Goal: Information Seeking & Learning: Learn about a topic

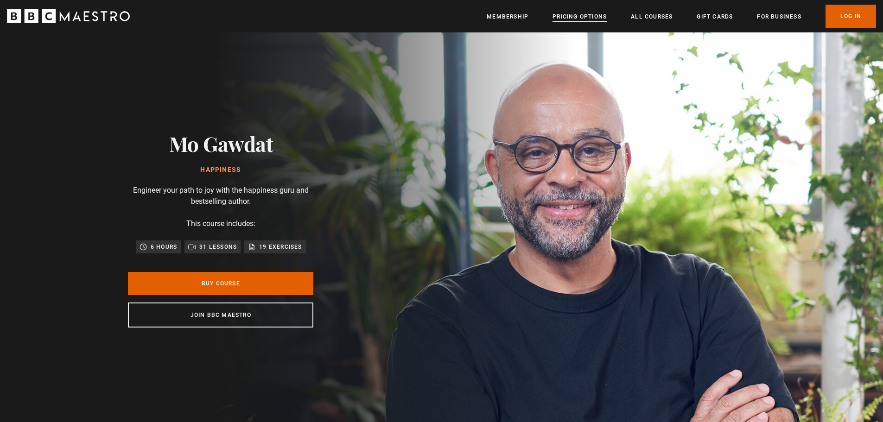
click at [600, 14] on link "Pricing Options" at bounding box center [580, 16] width 54 height 9
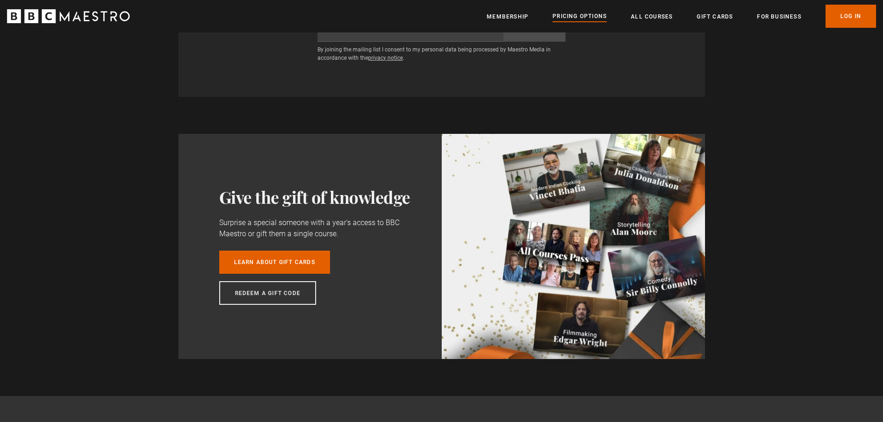
scroll to position [788, 0]
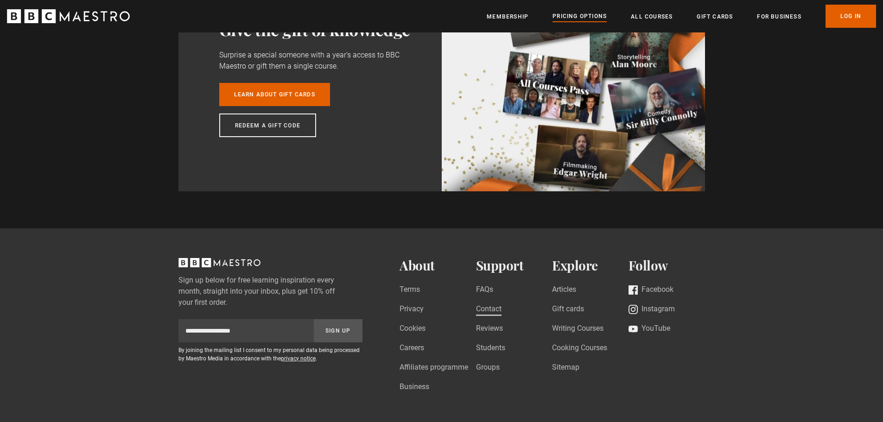
click at [498, 312] on link "Contact" at bounding box center [489, 310] width 26 height 13
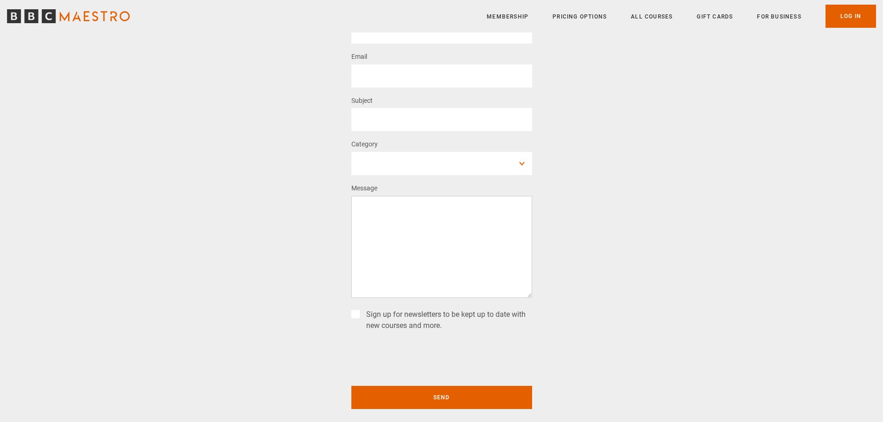
scroll to position [93, 0]
